Goal: Information Seeking & Learning: Learn about a topic

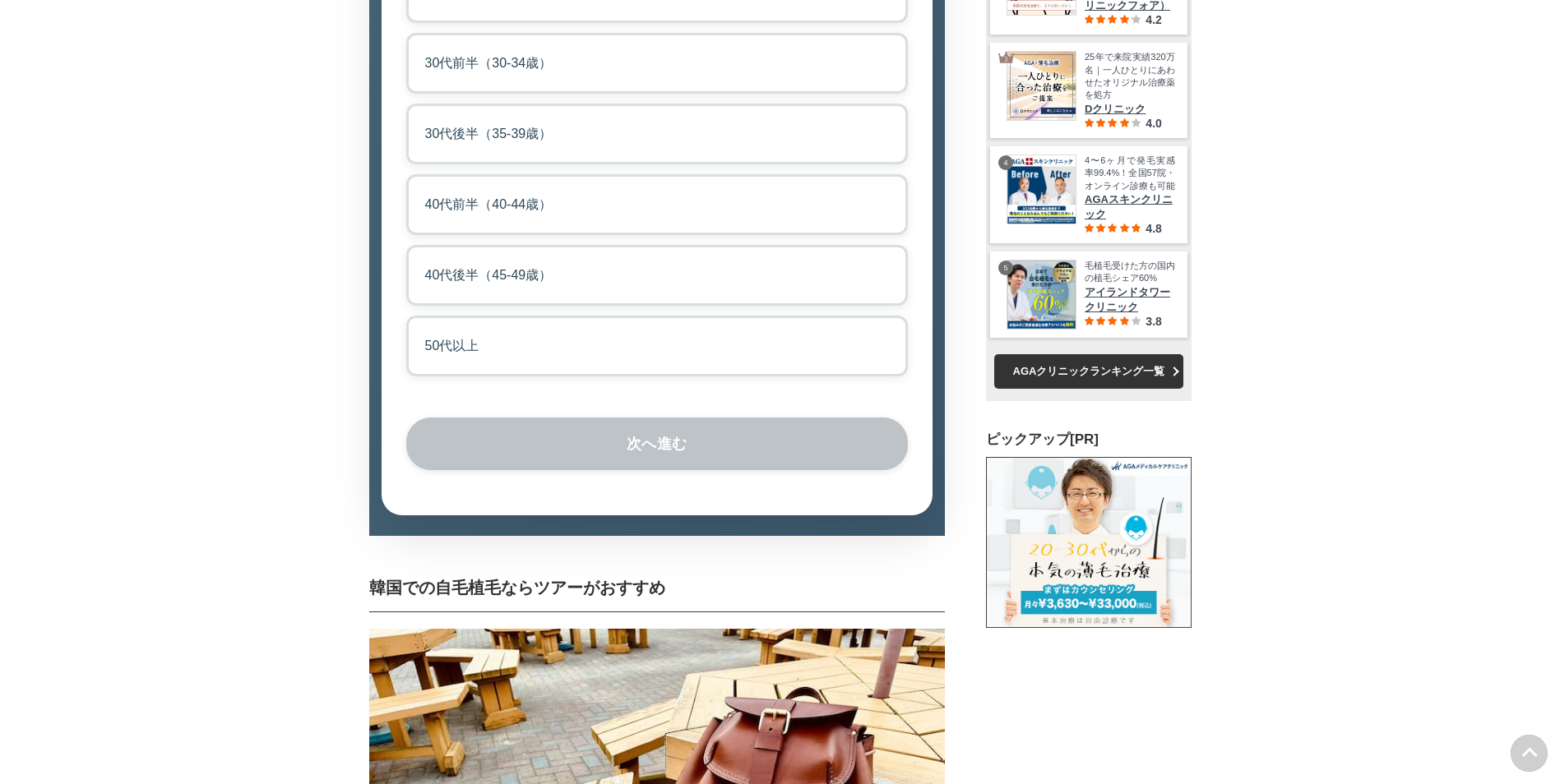
scroll to position [4193, 0]
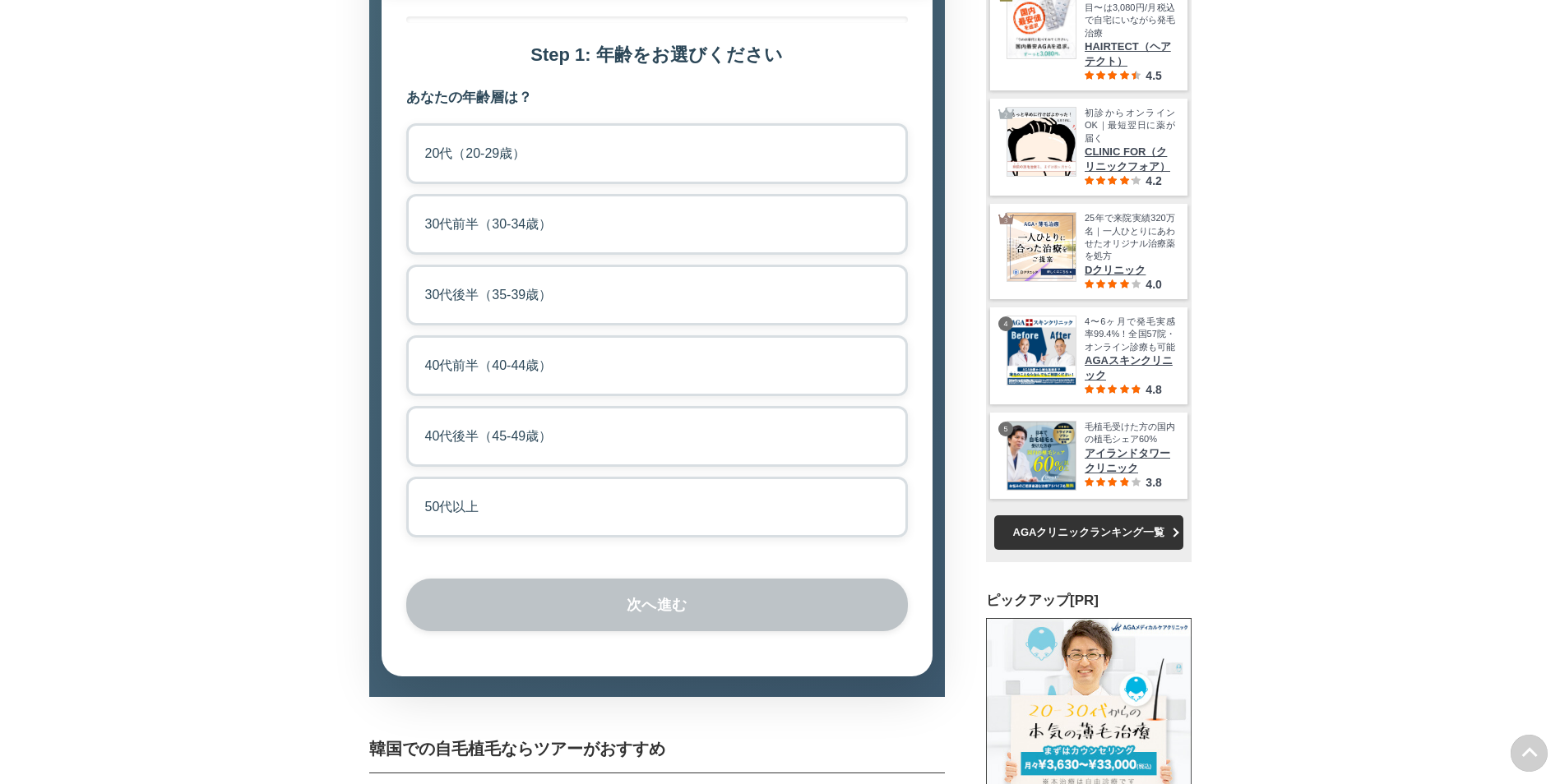
click at [596, 184] on label "20代（20-29歳）" at bounding box center [657, 153] width 501 height 61
click at [417, 134] on input "20代（20-29歳）" at bounding box center [411, 128] width 10 height 10
radio input "true"
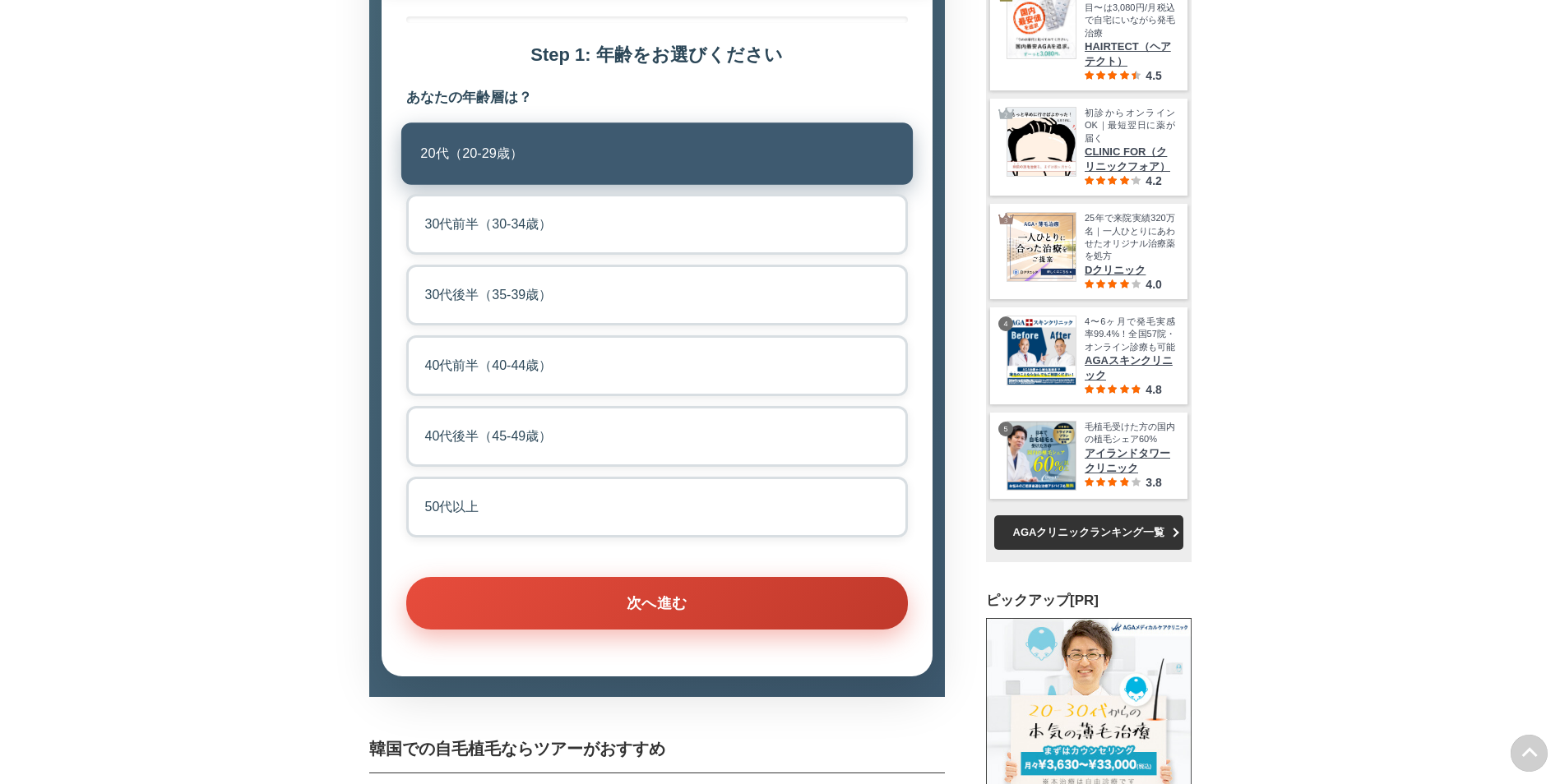
click at [685, 630] on button "次へ進む" at bounding box center [657, 603] width 501 height 53
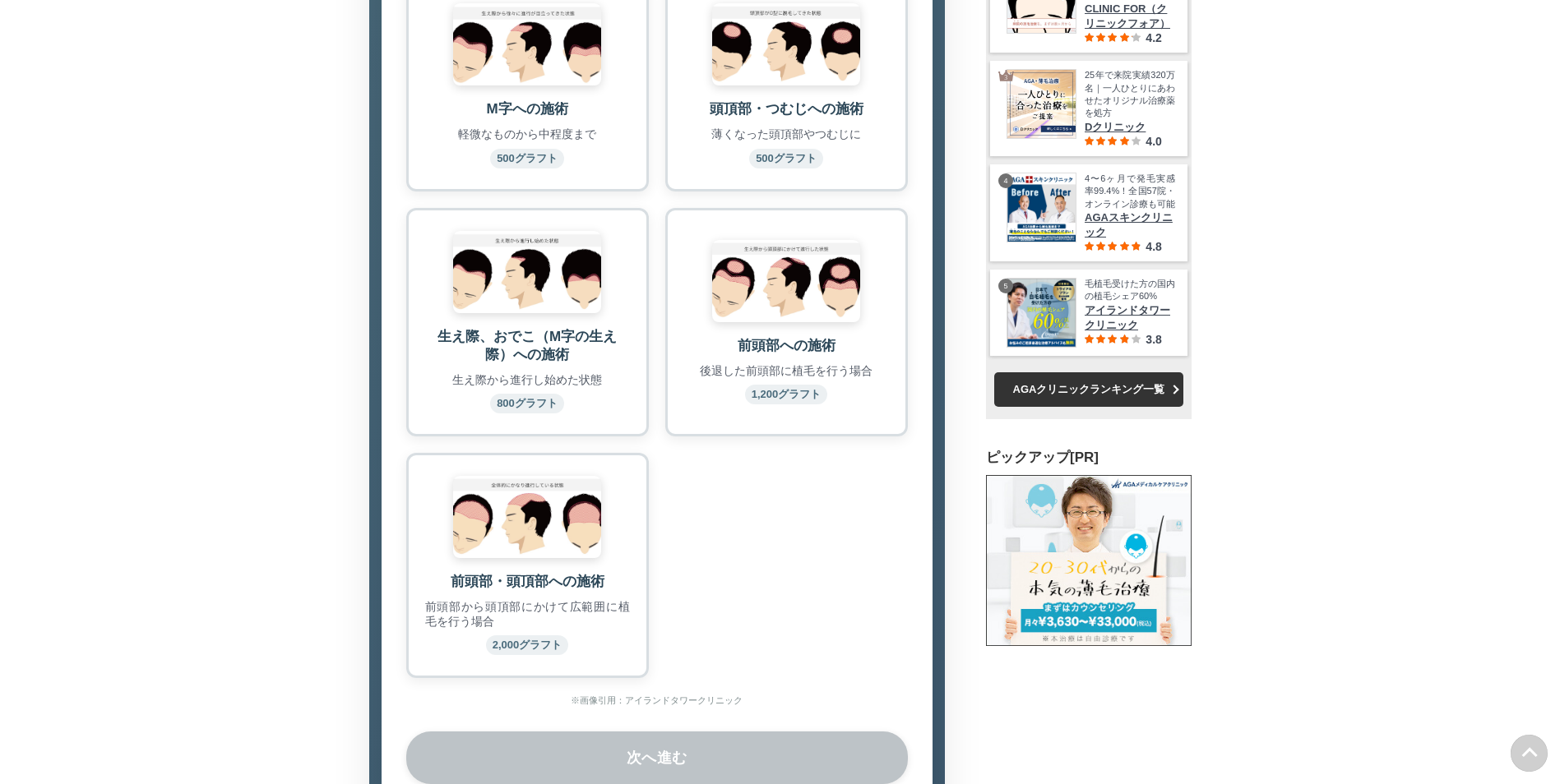
click at [793, 322] on img at bounding box center [786, 281] width 148 height 82
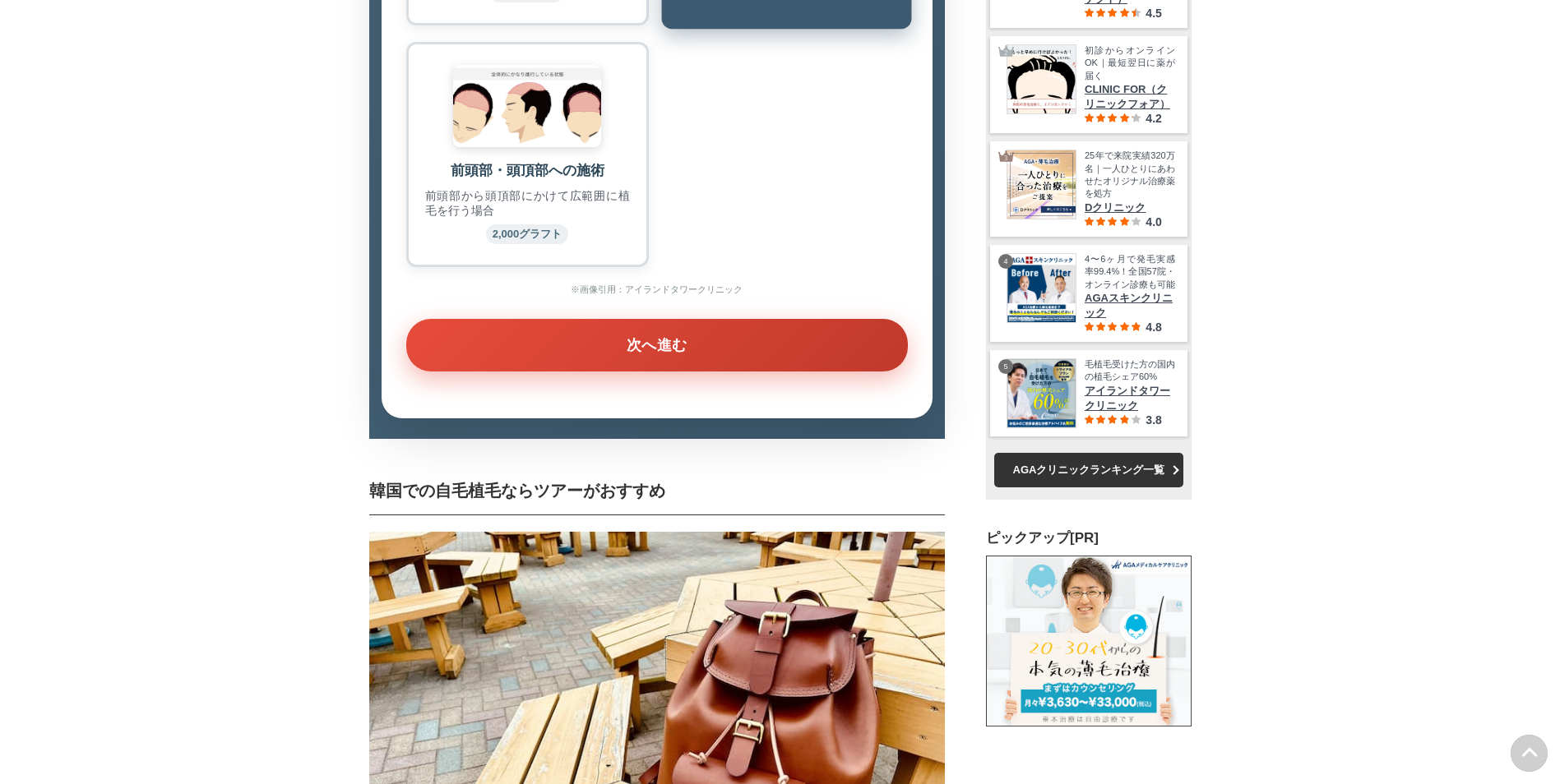
click at [795, 372] on button "次へ進む" at bounding box center [657, 345] width 501 height 53
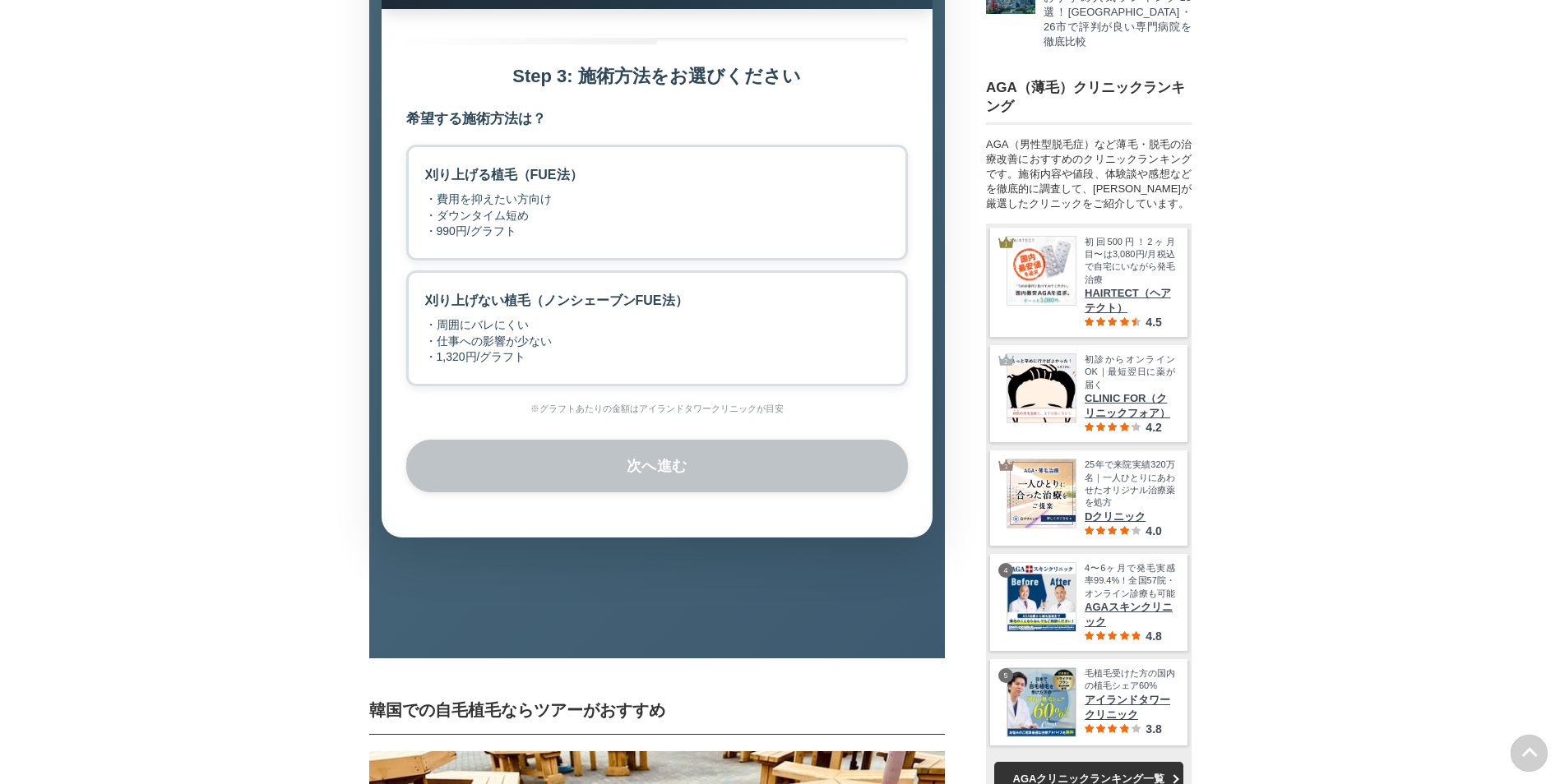
click at [638, 366] on div "・周囲にバレにくい ・仕事への影響が少ない ・1,320円/グラフト" at bounding box center [556, 341] width 263 height 48
click at [417, 281] on input "刈り上げない植毛（ノンシェーブンFUE法） ・周囲にバレにくい ・仕事への影響が少ない ・1,320円/グラフト" at bounding box center [411, 275] width 10 height 10
radio input "true"
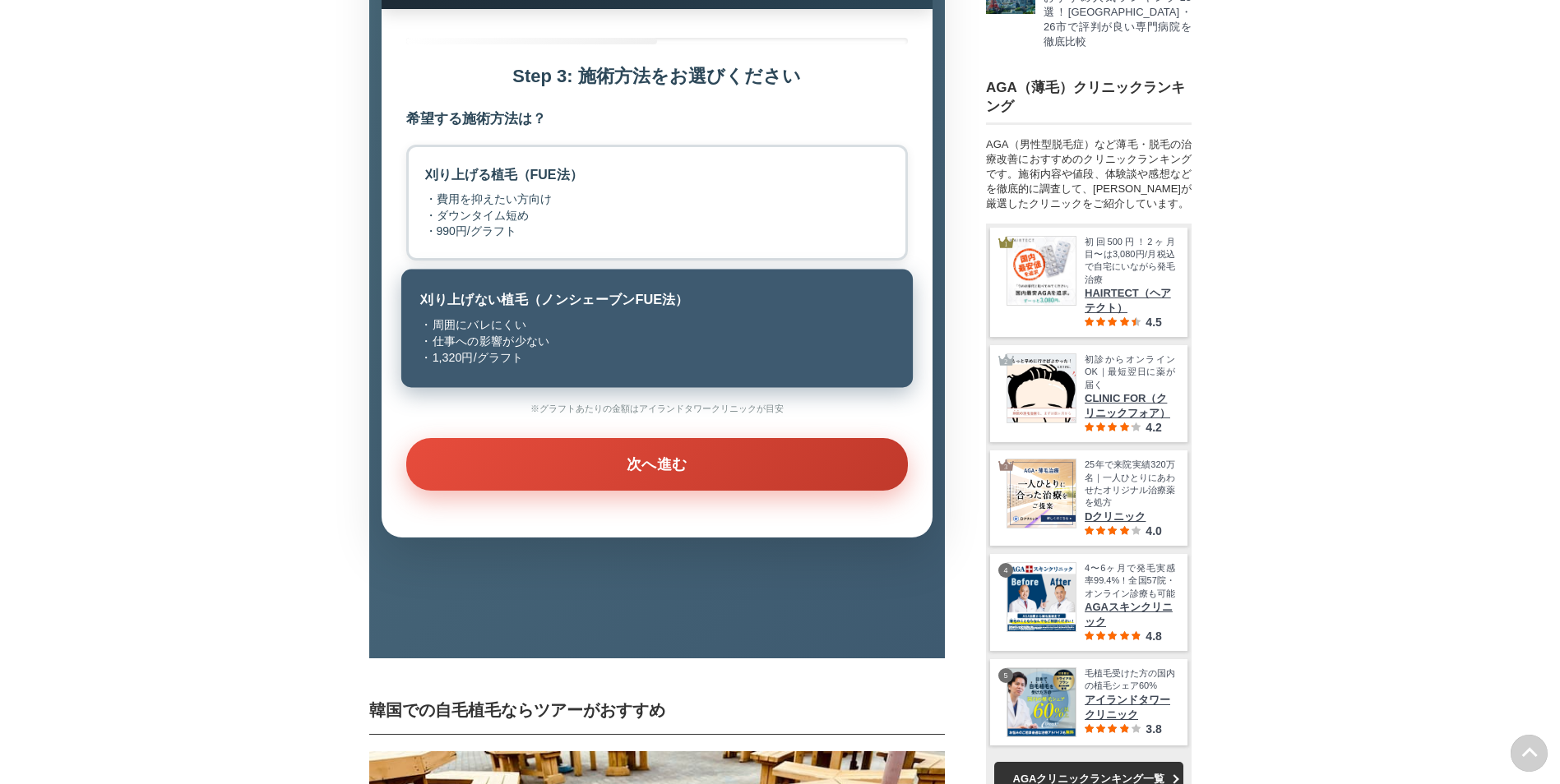
click at [607, 491] on button "次へ進む" at bounding box center [657, 464] width 501 height 53
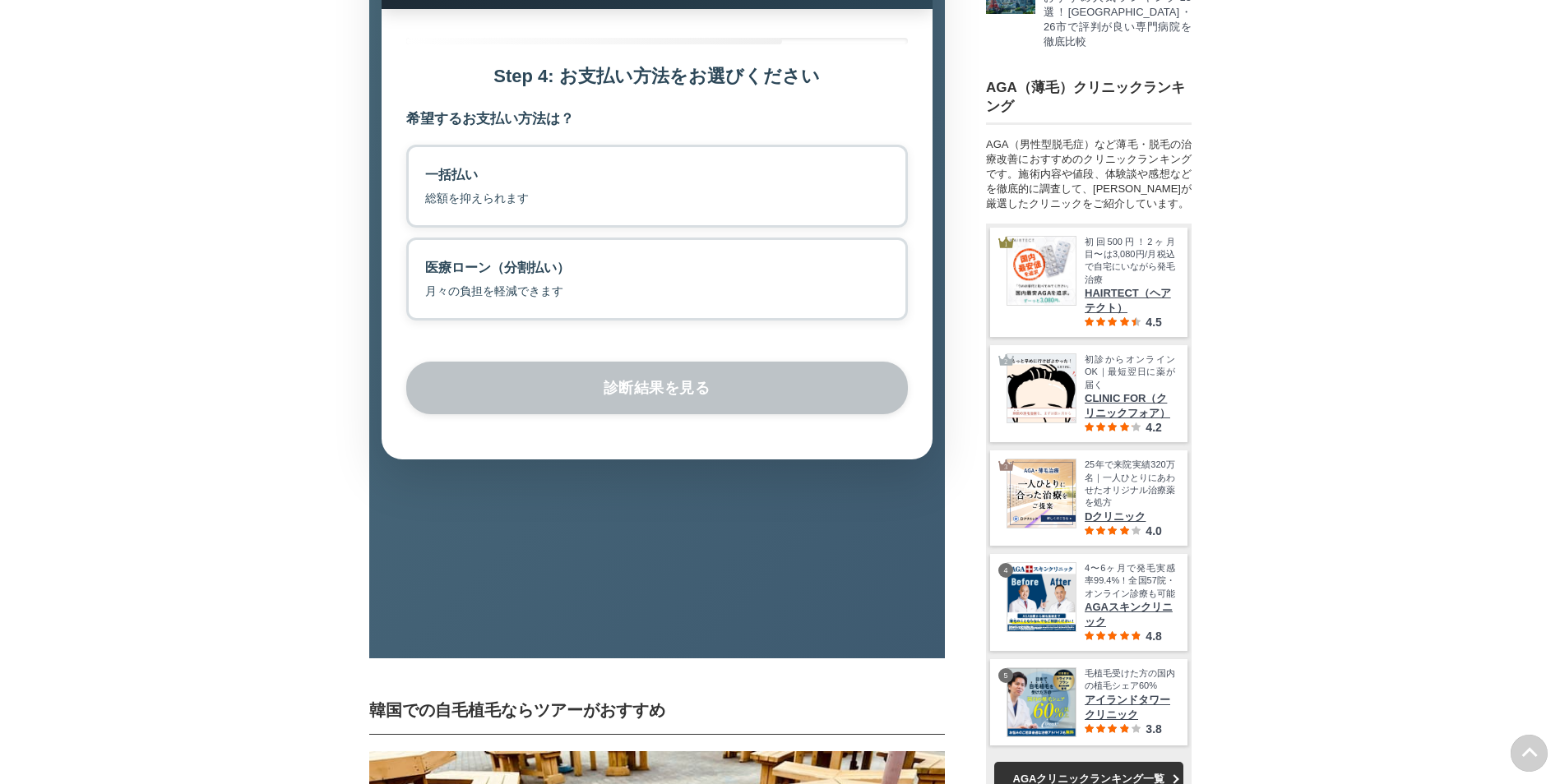
click at [611, 321] on label "医療ローン（分割払い） 月々の負担を軽減できます" at bounding box center [657, 279] width 501 height 83
click at [417, 249] on input "医療ローン（分割払い） 月々の負担を軽減できます" at bounding box center [411, 242] width 10 height 10
radio input "true"
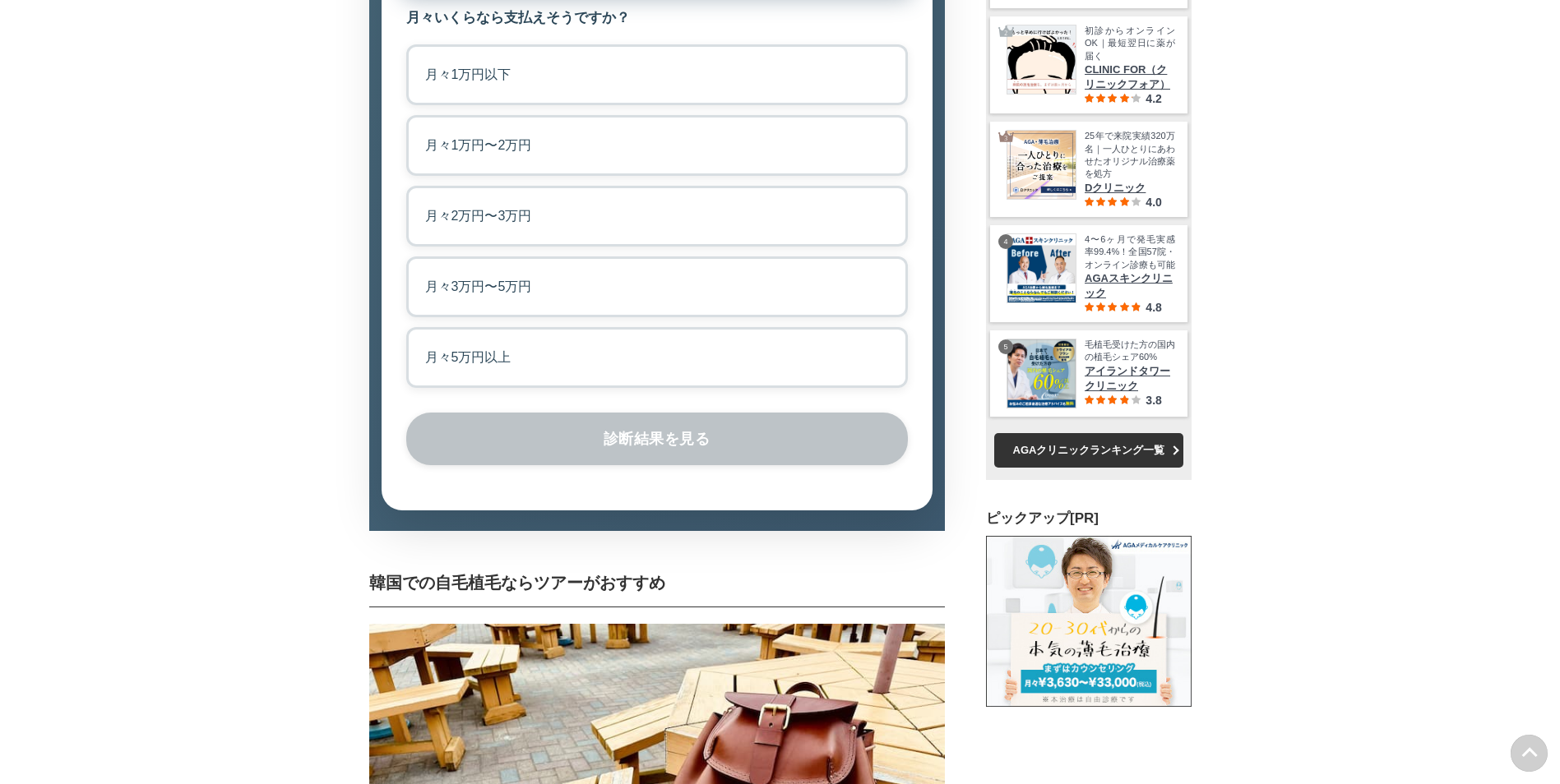
click at [579, 247] on label "月々2万円〜3万円" at bounding box center [657, 216] width 501 height 61
click at [417, 197] on input "月々2万円〜3万円" at bounding box center [411, 190] width 10 height 10
radio input "true"
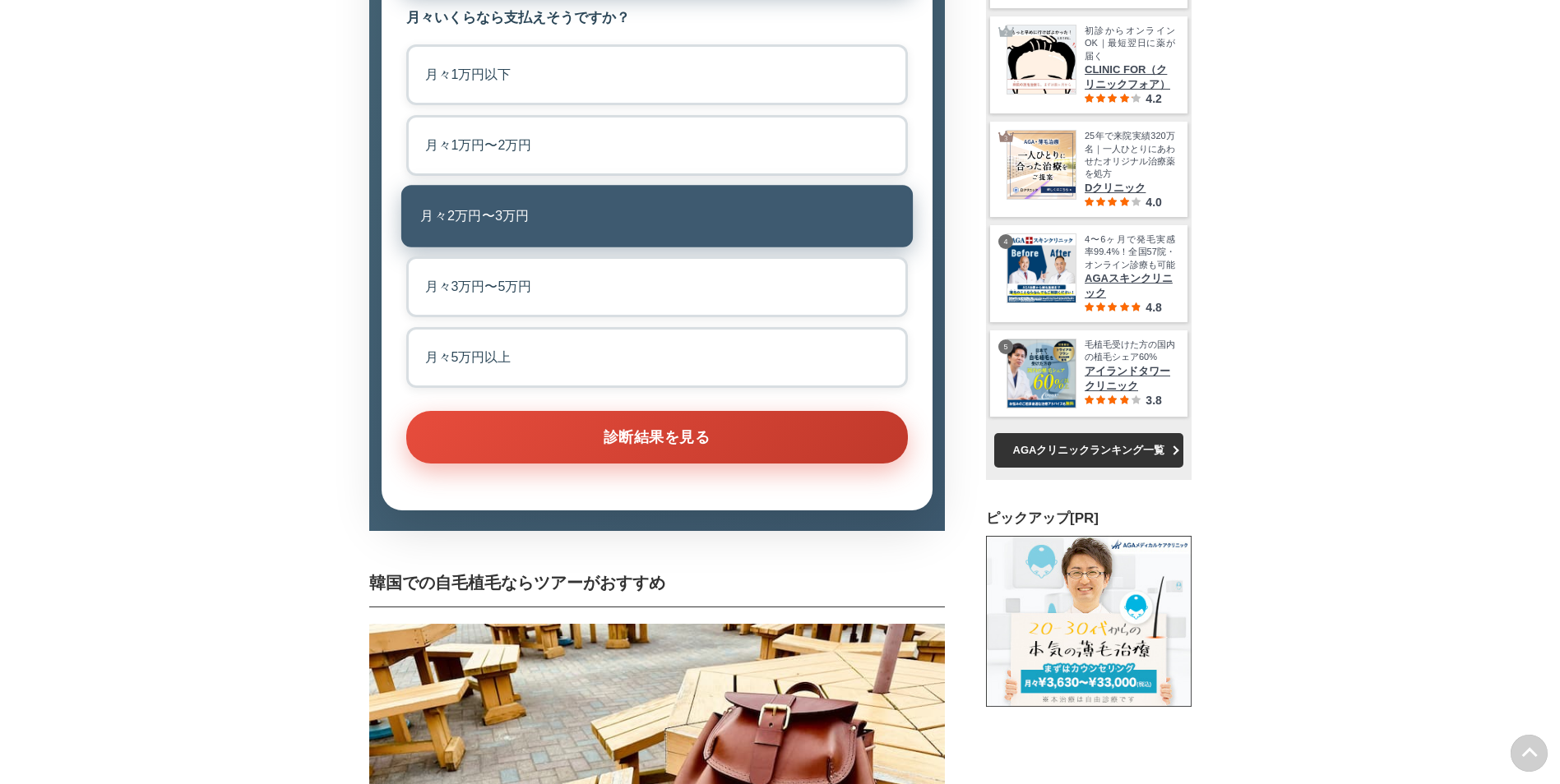
click at [587, 463] on button "診断結果を見る" at bounding box center [657, 438] width 501 height 53
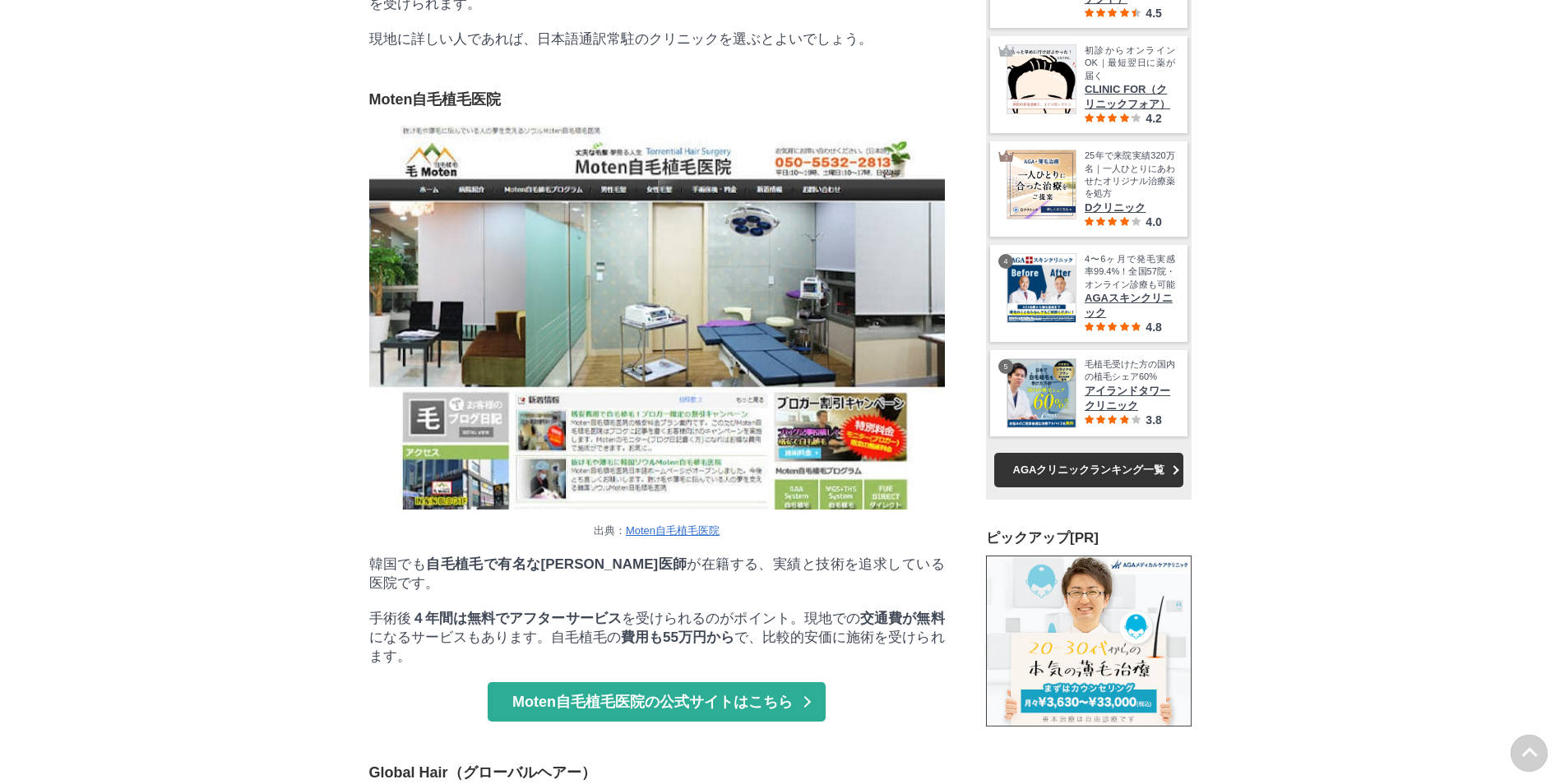
scroll to position [13709, 0]
